Goal: Task Accomplishment & Management: Manage account settings

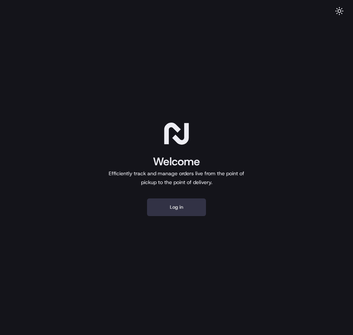
click at [194, 207] on button "Log in" at bounding box center [176, 208] width 59 height 18
